Goal: Task Accomplishment & Management: Complete application form

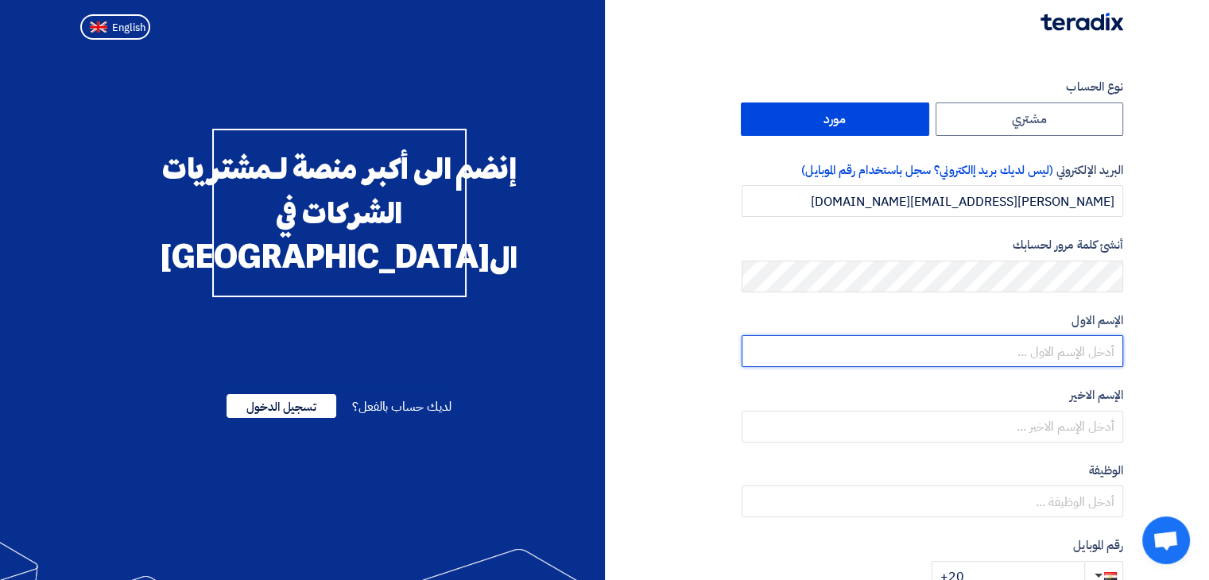
click at [1069, 348] on input "text" at bounding box center [931, 351] width 381 height 32
type input "L"
type input "[PERSON_NAME]"
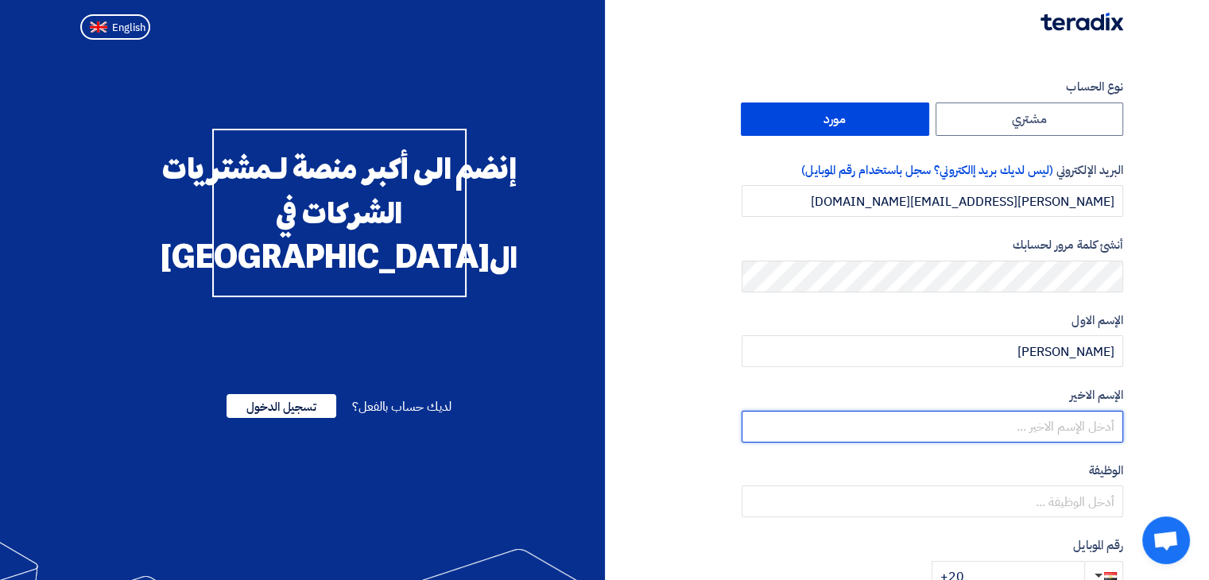
click at [1093, 429] on input "text" at bounding box center [931, 427] width 381 height 32
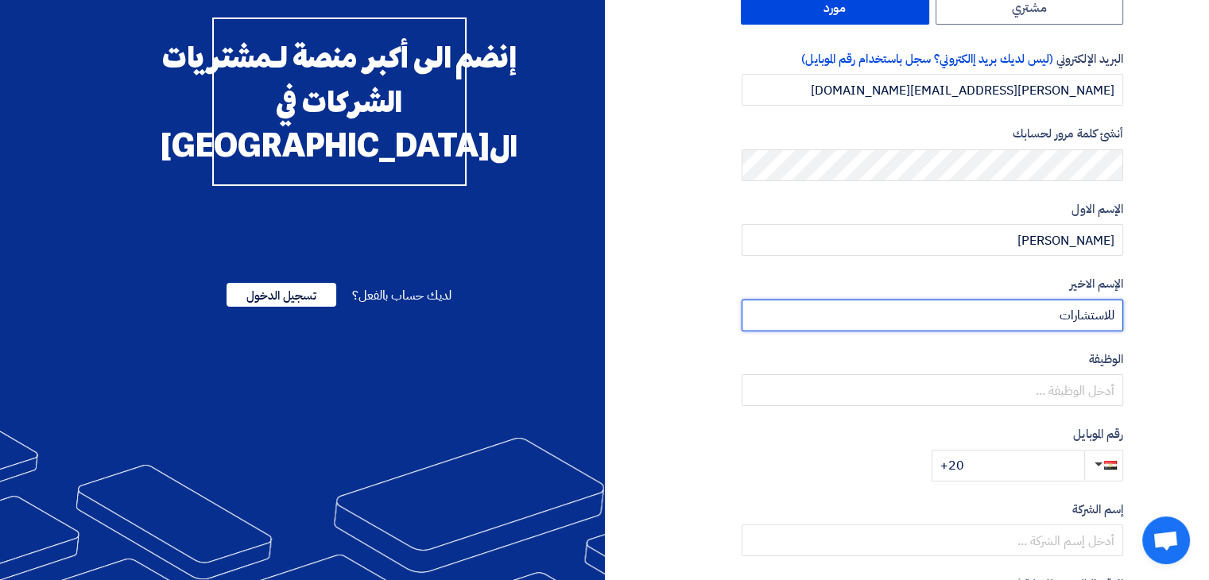
scroll to position [133, 0]
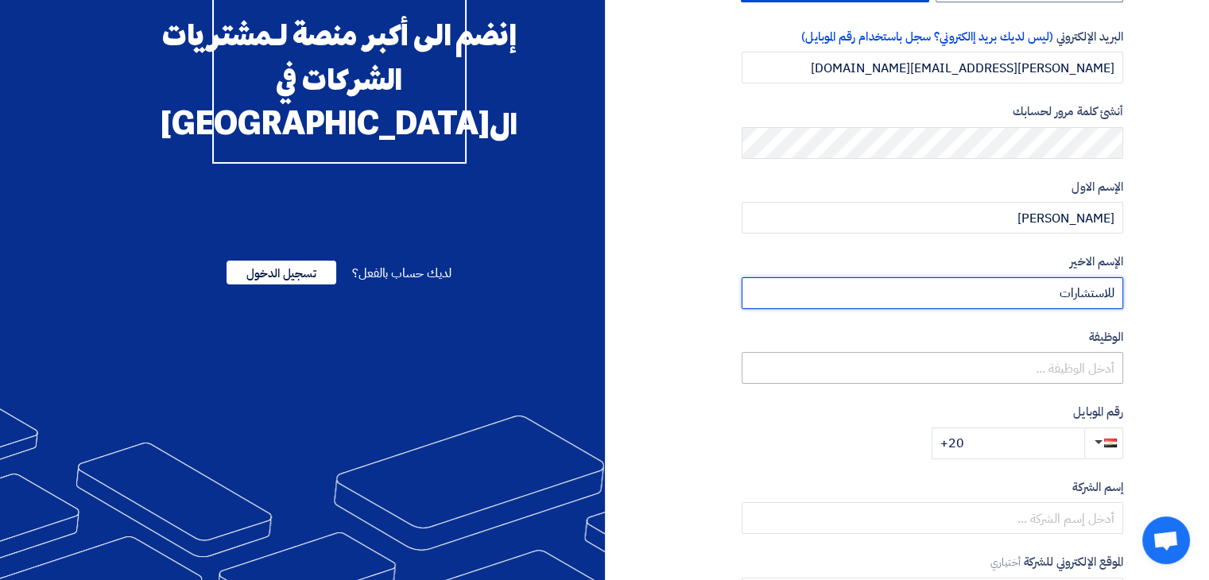
type input "للاستشارات"
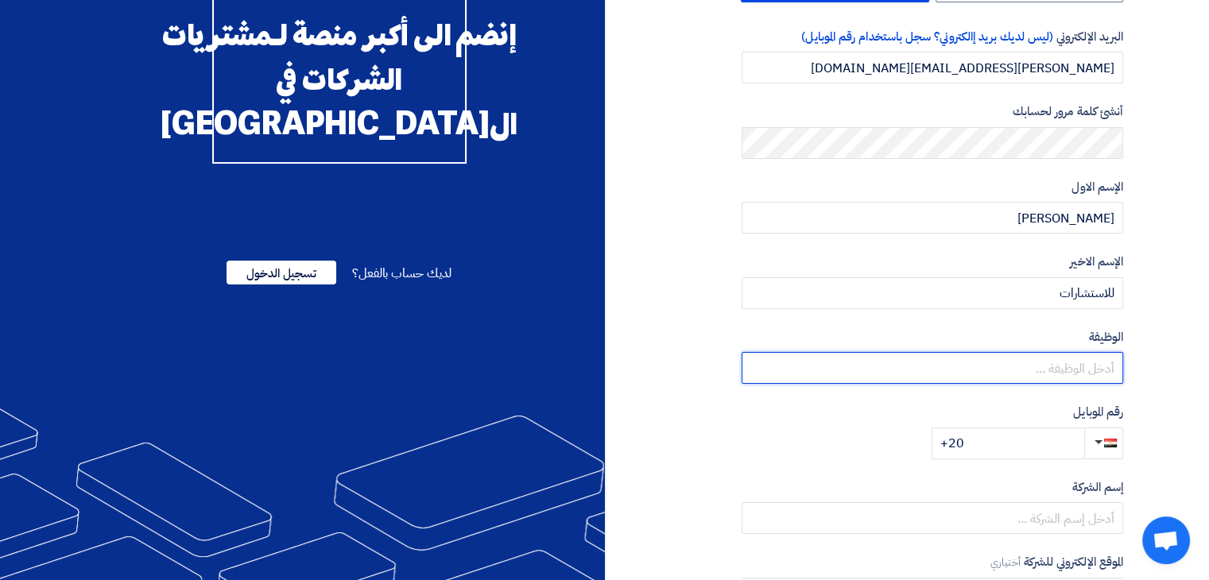
click at [1106, 379] on input "text" at bounding box center [931, 368] width 381 height 32
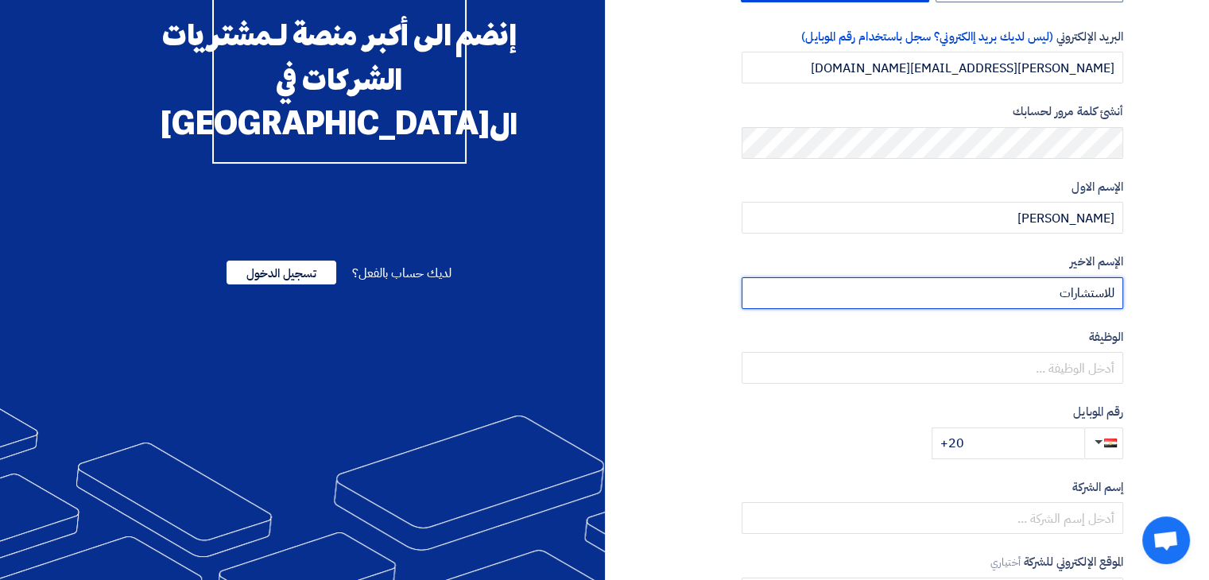
drag, startPoint x: 1049, startPoint y: 285, endPoint x: 1130, endPoint y: 287, distance: 81.1
click at [1130, 287] on div "نوع الحساب مشتري مورد البريد الإلكتروني (ليس لديك بريد إالكتروني؟ سجل باستخدام …" at bounding box center [870, 325] width 531 height 762
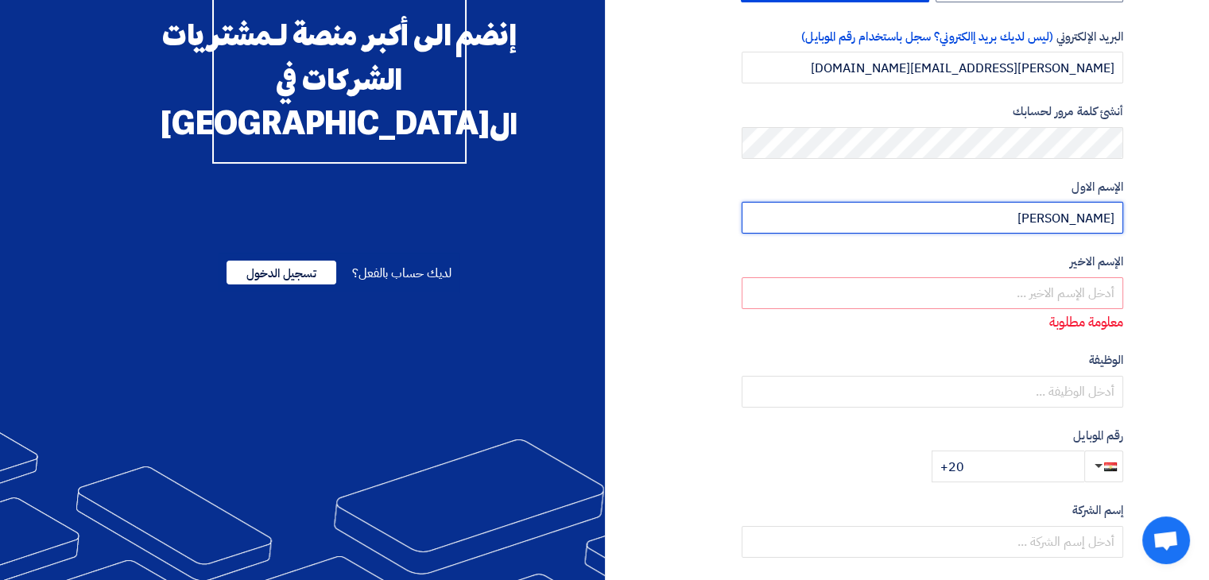
drag, startPoint x: 1048, startPoint y: 223, endPoint x: 1122, endPoint y: 219, distance: 74.0
click at [1122, 219] on input "[PERSON_NAME]" at bounding box center [931, 218] width 381 height 32
type input "[PERSON_NAME]"
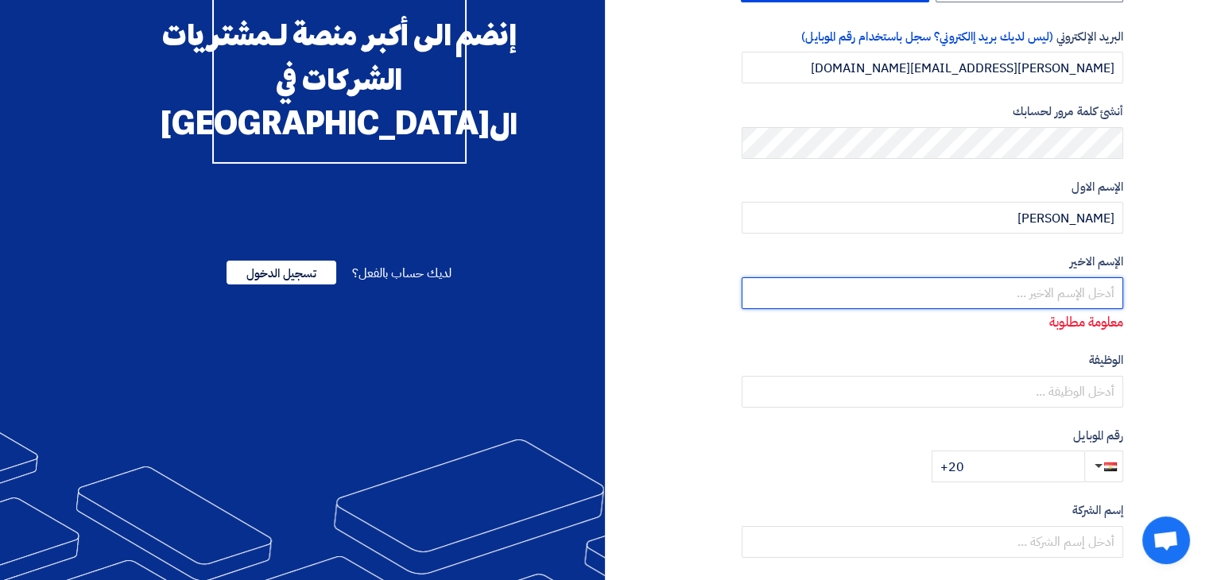
click at [1075, 292] on input "text" at bounding box center [931, 293] width 381 height 32
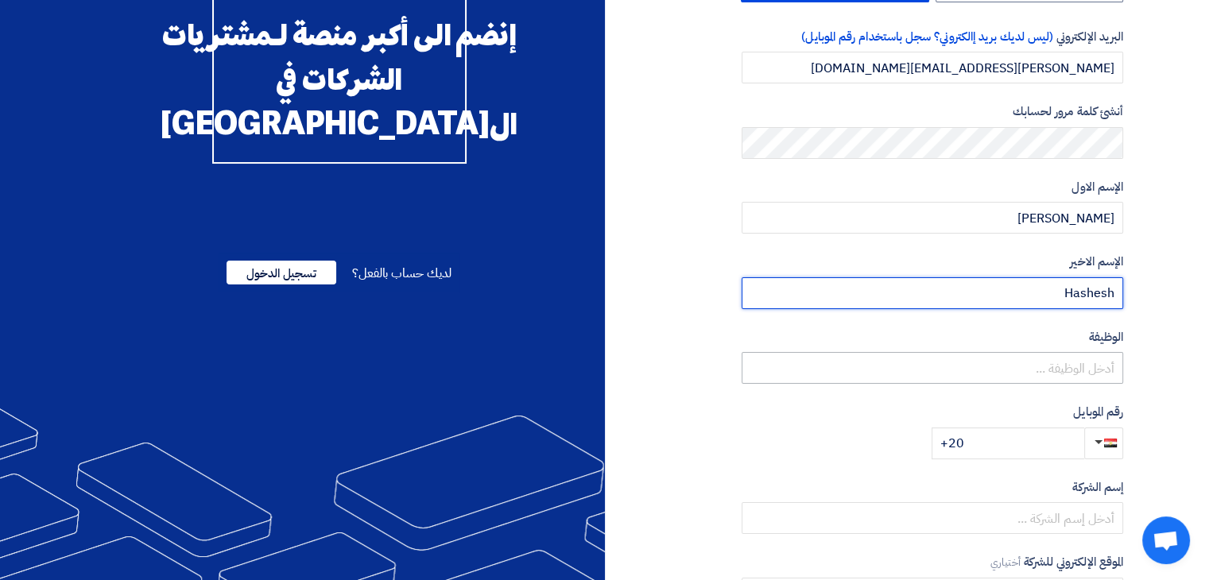
type input "Hashesh"
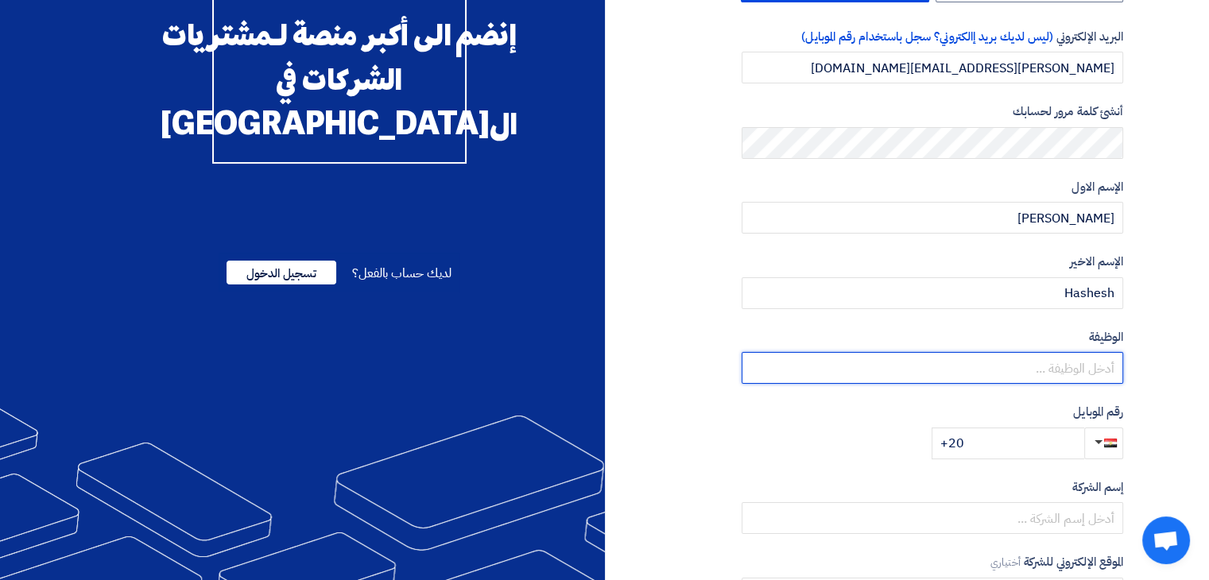
click at [1066, 375] on input "text" at bounding box center [931, 368] width 381 height 32
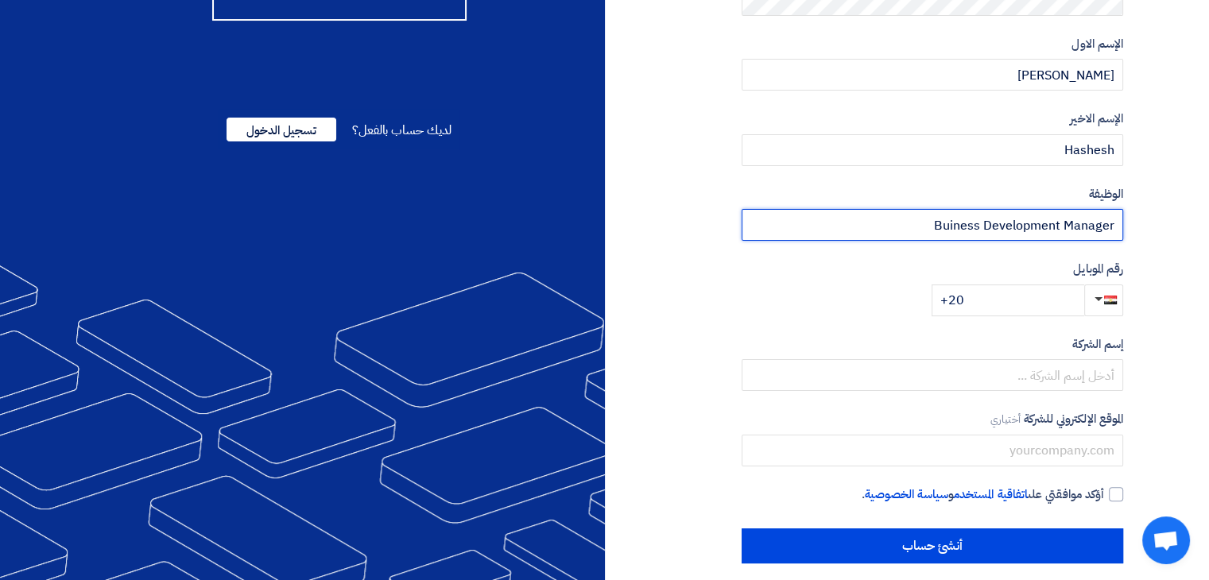
scroll to position [291, 0]
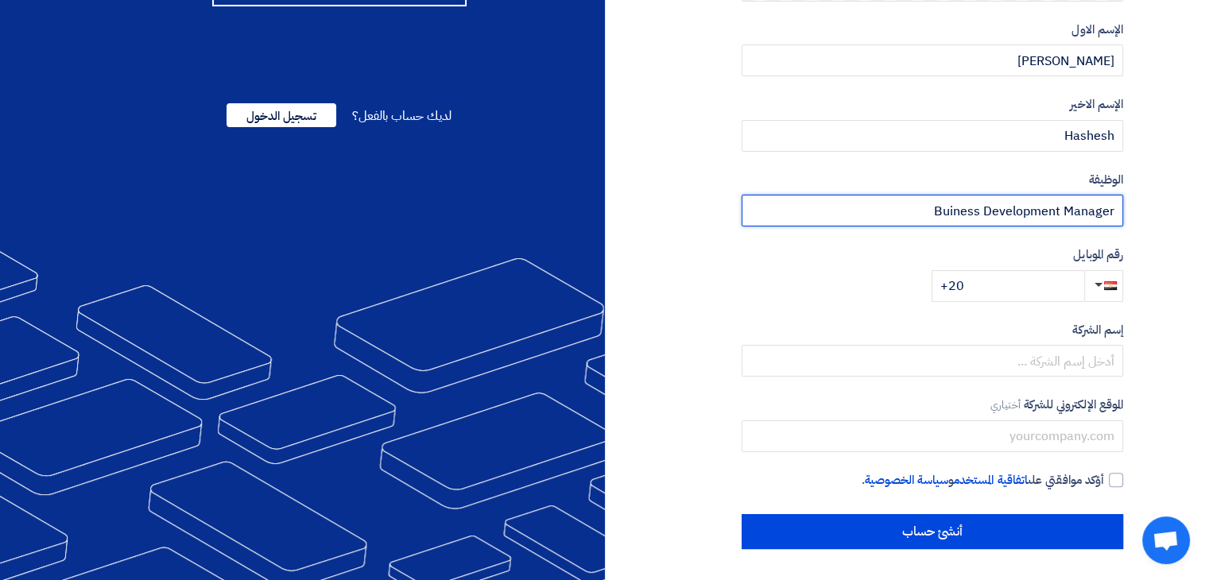
type input "Buiness Development Manager"
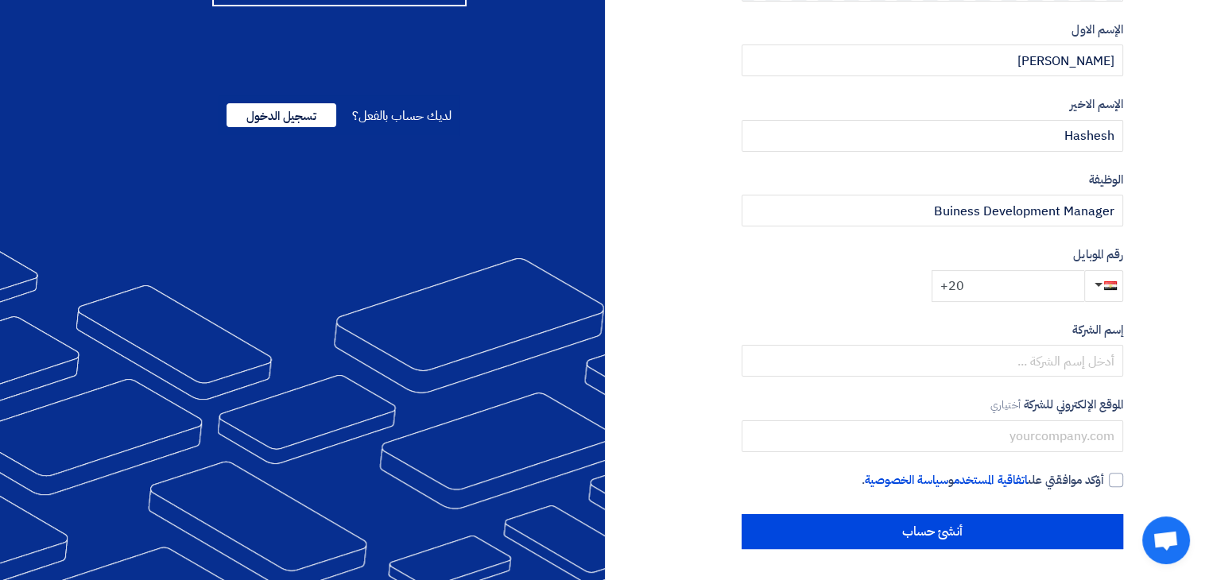
click at [988, 300] on input "+20" at bounding box center [1007, 286] width 153 height 32
type input "[PHONE_NUMBER]"
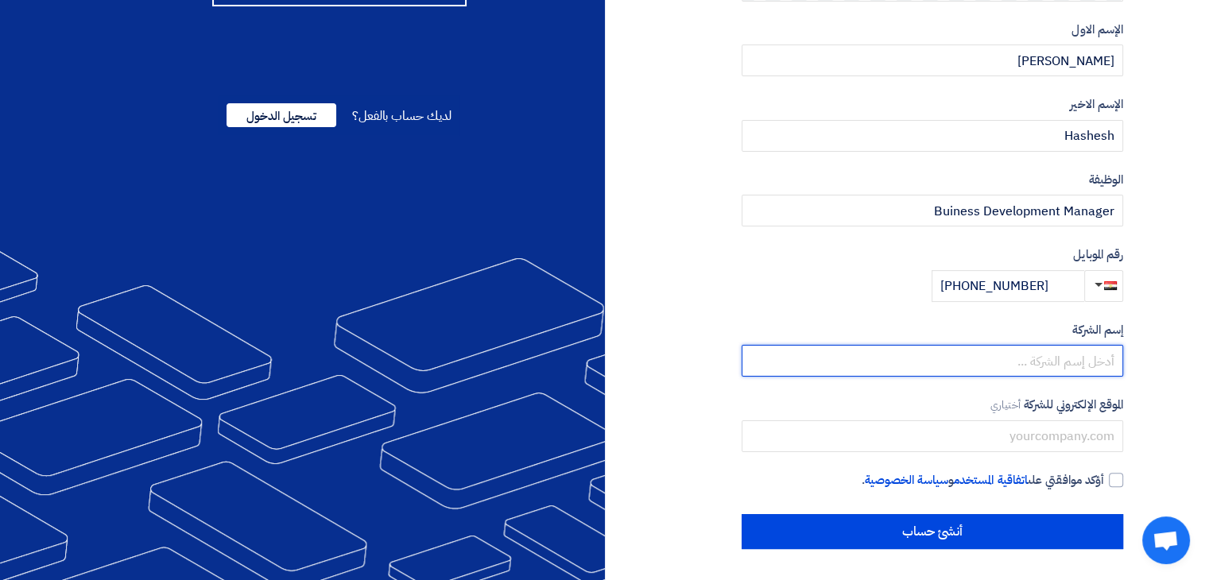
click at [1033, 352] on input "text" at bounding box center [931, 361] width 381 height 32
type input "g"
type input "لوجيك ليدز للاستشارات"
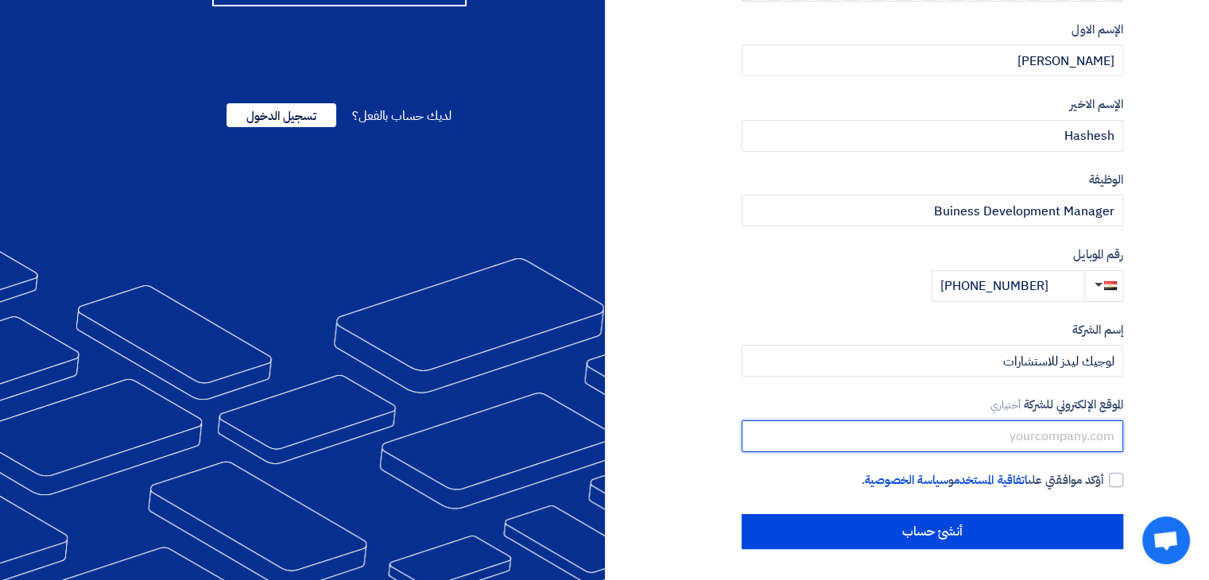
click at [1047, 443] on input "text" at bounding box center [931, 436] width 381 height 32
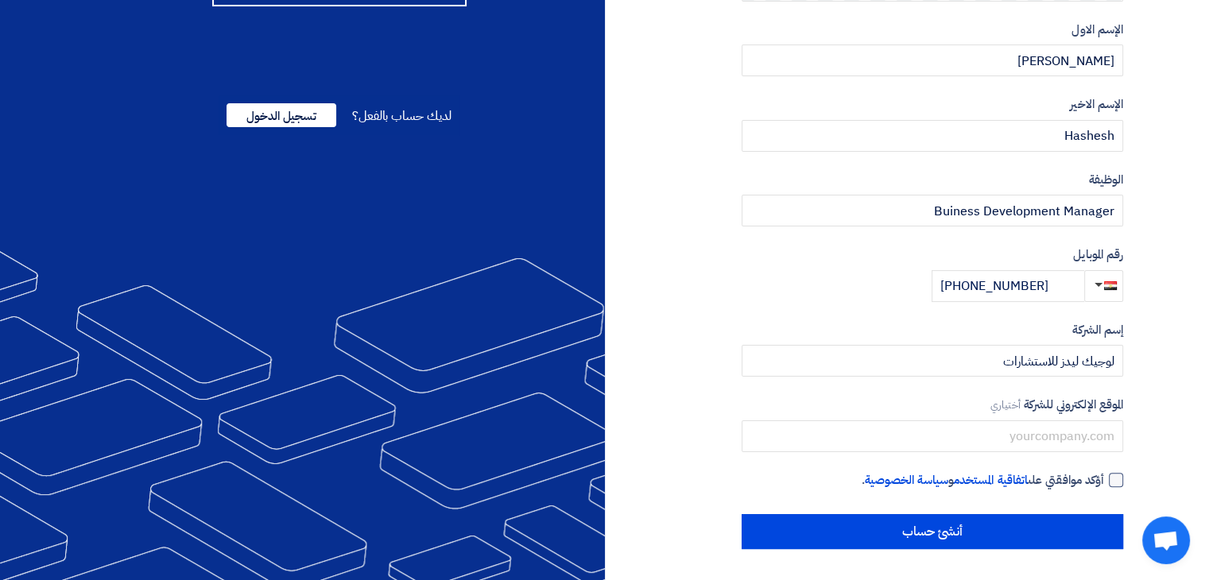
click at [1122, 480] on div at bounding box center [1115, 480] width 14 height 14
click at [1104, 480] on input "أؤكد موافقتي على اتفاقية المستخدم و سياسة الخصوصية ." at bounding box center [912, 487] width 381 height 32
checkbox input "true"
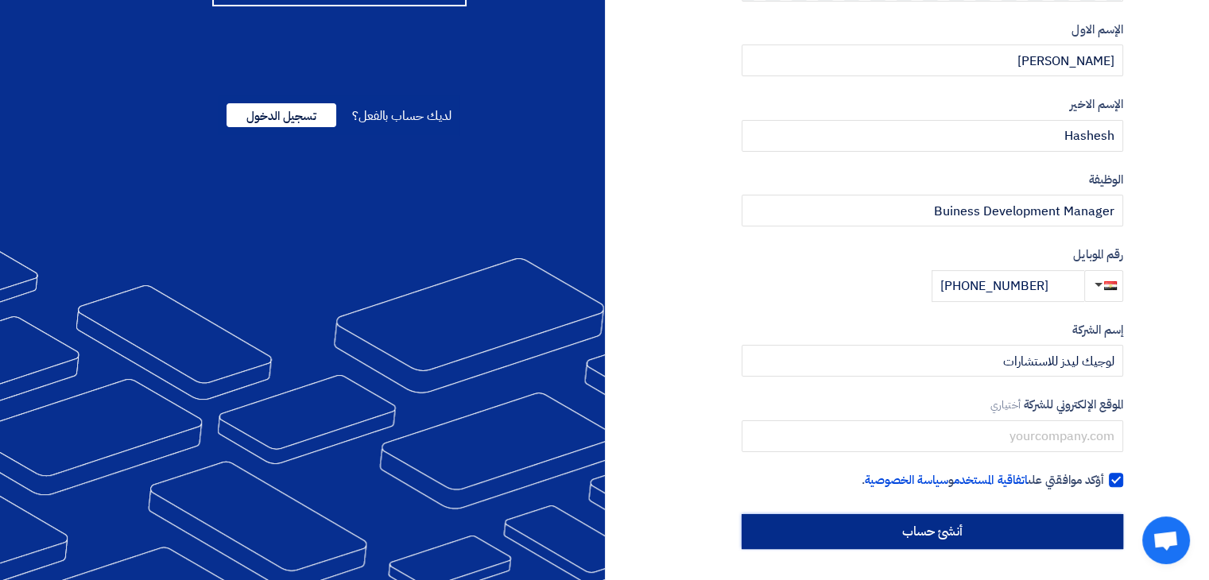
click at [1019, 541] on input "أنشئ حساب" at bounding box center [931, 531] width 381 height 35
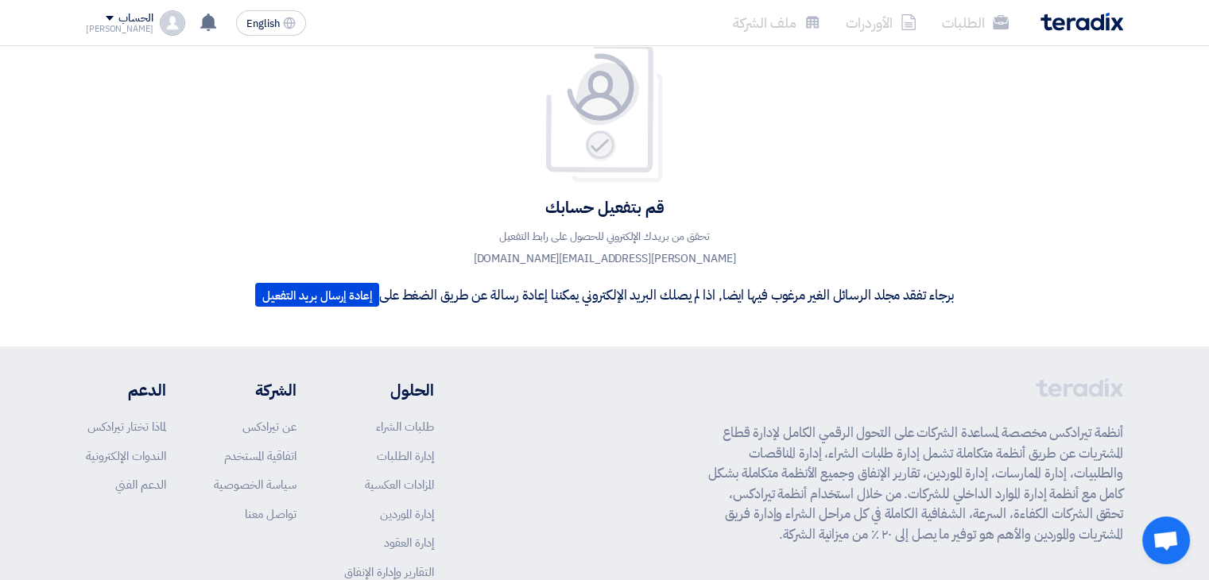
scroll to position [79, 0]
